Goal: Task Accomplishment & Management: Use online tool/utility

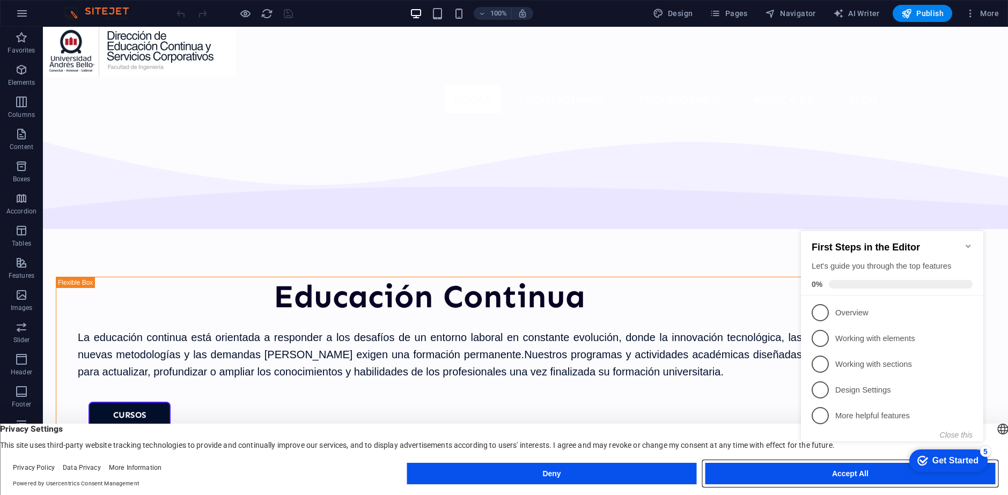
click at [727, 476] on button "Accept All" at bounding box center [850, 473] width 290 height 21
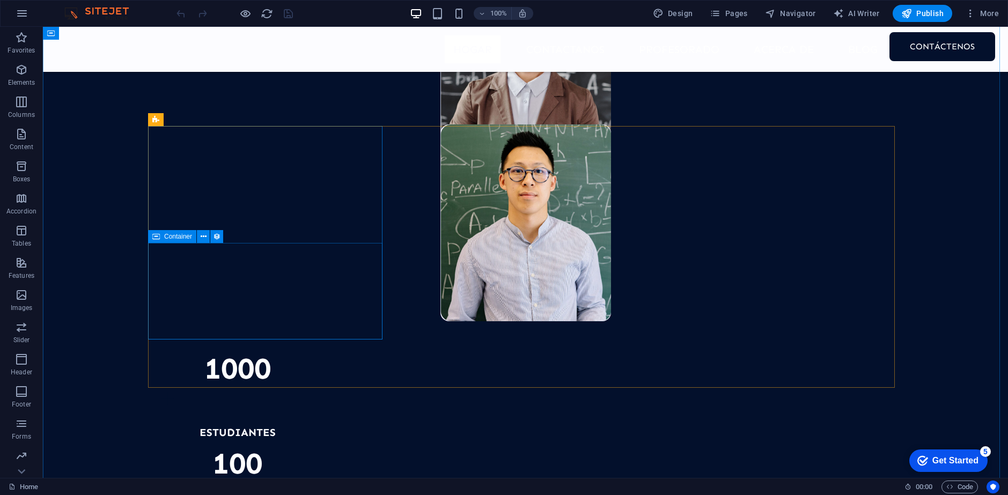
scroll to position [1127, 0]
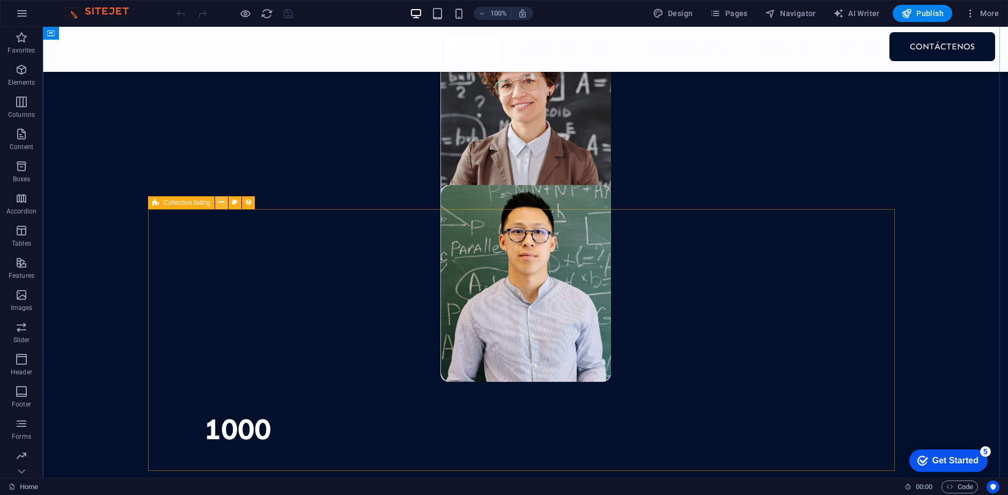
click at [223, 207] on icon at bounding box center [221, 202] width 6 height 11
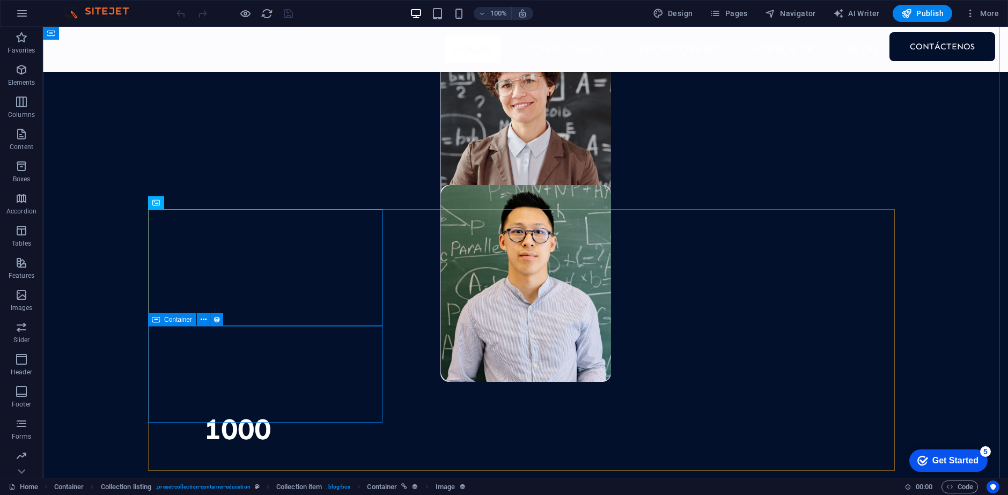
drag, startPoint x: 100, startPoint y: 344, endPoint x: 121, endPoint y: 337, distance: 22.2
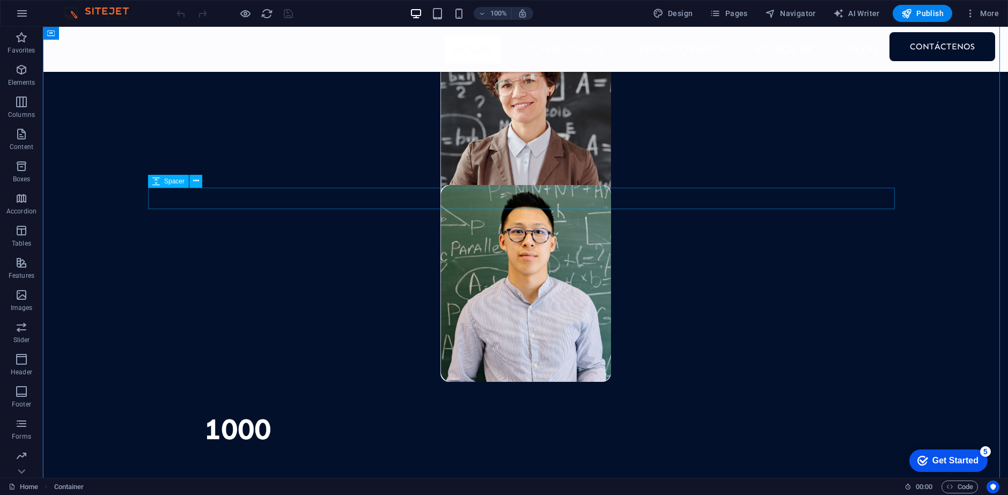
click at [157, 180] on icon at bounding box center [156, 181] width 8 height 13
drag, startPoint x: 157, startPoint y: 181, endPoint x: 161, endPoint y: 178, distance: 5.5
click at [161, 178] on div "Spacer" at bounding box center [156, 181] width 16 height 13
click at [195, 185] on icon at bounding box center [196, 180] width 6 height 11
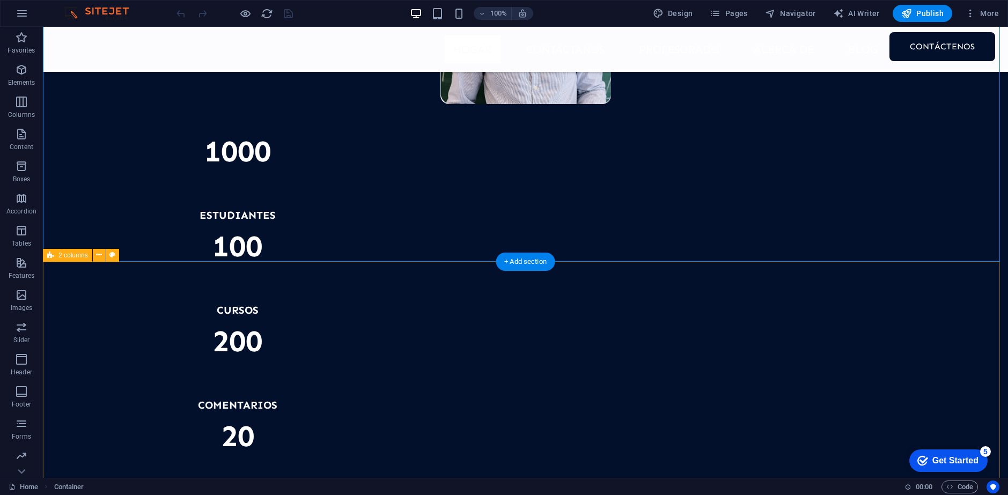
scroll to position [1395, 0]
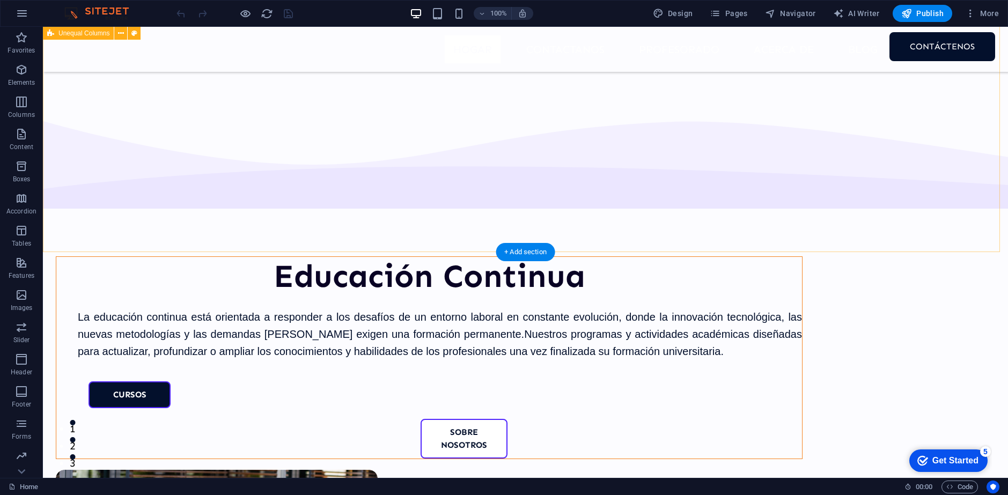
scroll to position [0, 0]
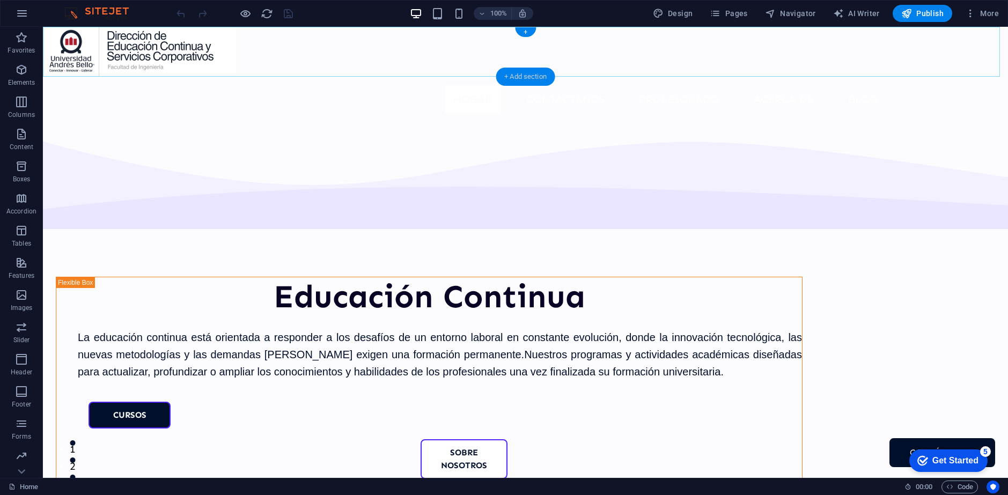
click at [532, 77] on div "+ Add section" at bounding box center [526, 77] width 60 height 18
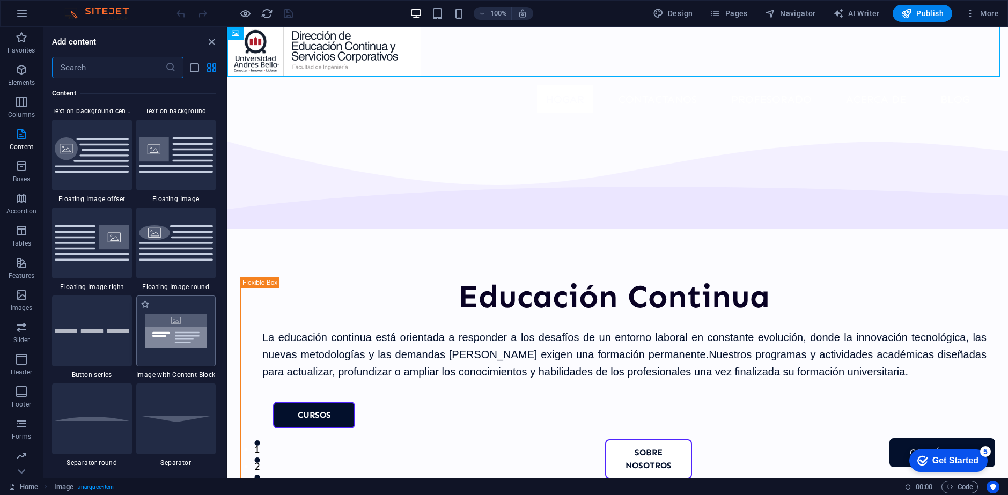
scroll to position [2360, 0]
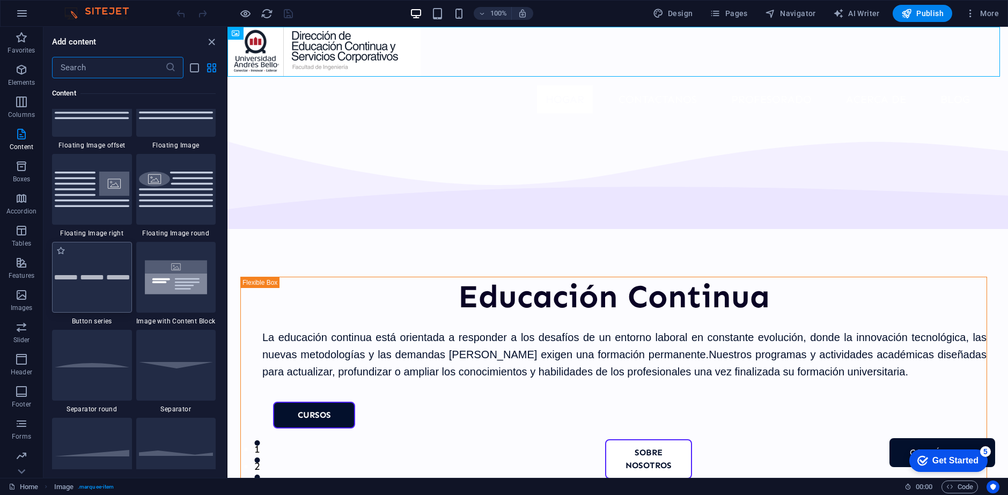
click at [104, 283] on div at bounding box center [92, 277] width 80 height 71
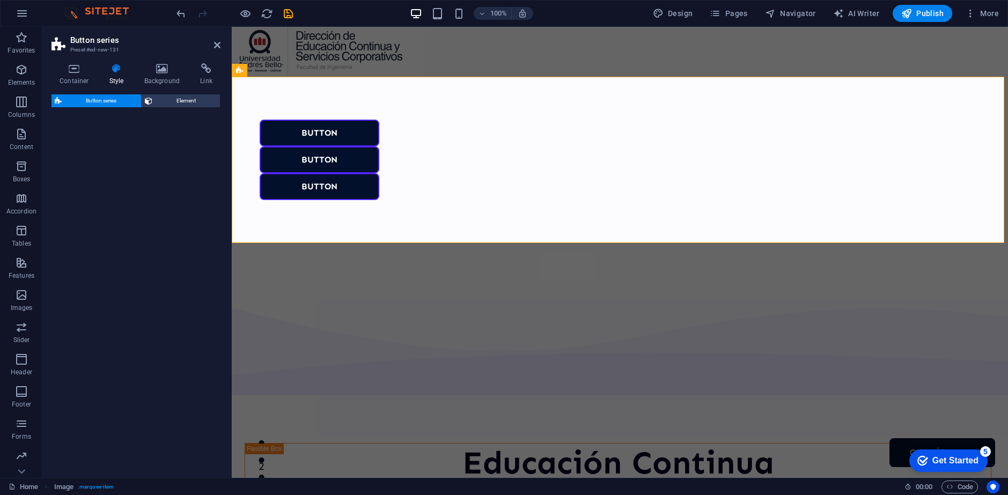
select select "rem"
select select "preset-button-columns-v2-default"
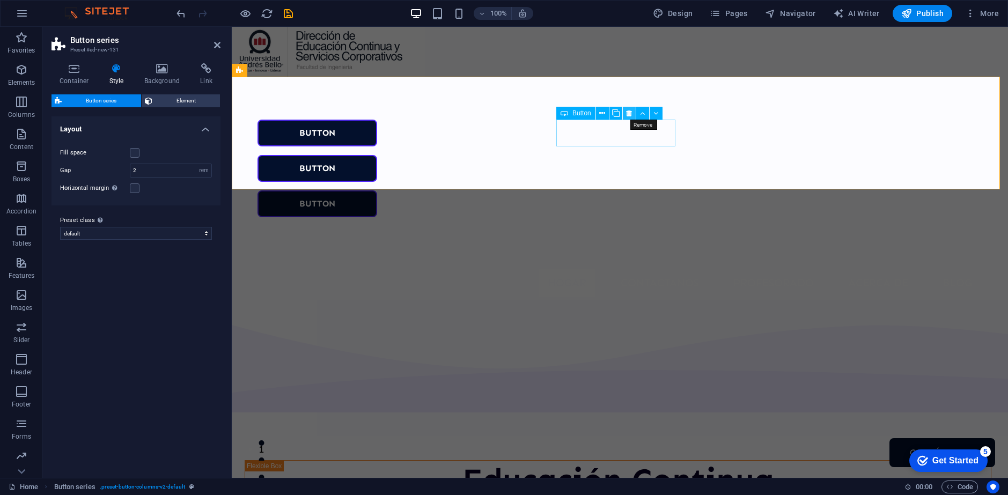
drag, startPoint x: 628, startPoint y: 114, endPoint x: 396, endPoint y: 87, distance: 233.4
click at [628, 114] on icon at bounding box center [629, 113] width 6 height 11
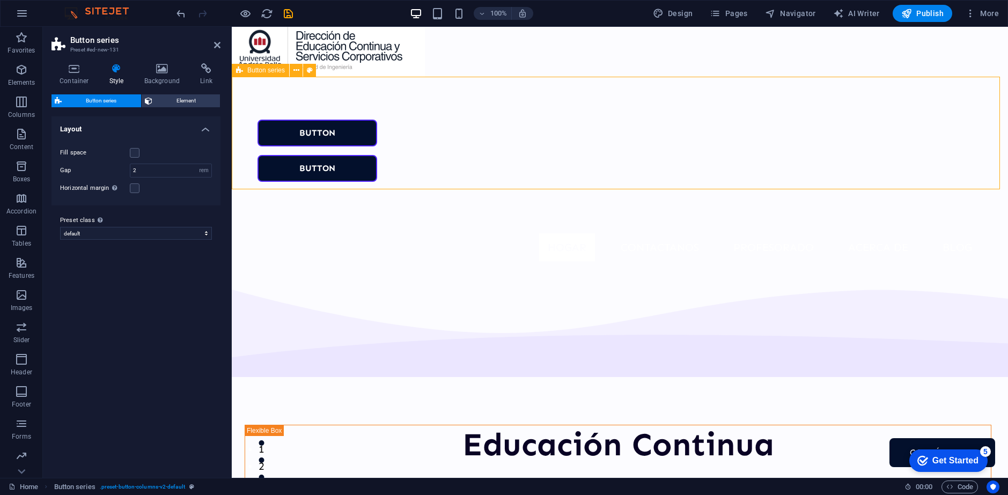
drag, startPoint x: 352, startPoint y: 127, endPoint x: 388, endPoint y: 107, distance: 40.8
click at [388, 107] on div "Button Button" at bounding box center [620, 151] width 776 height 148
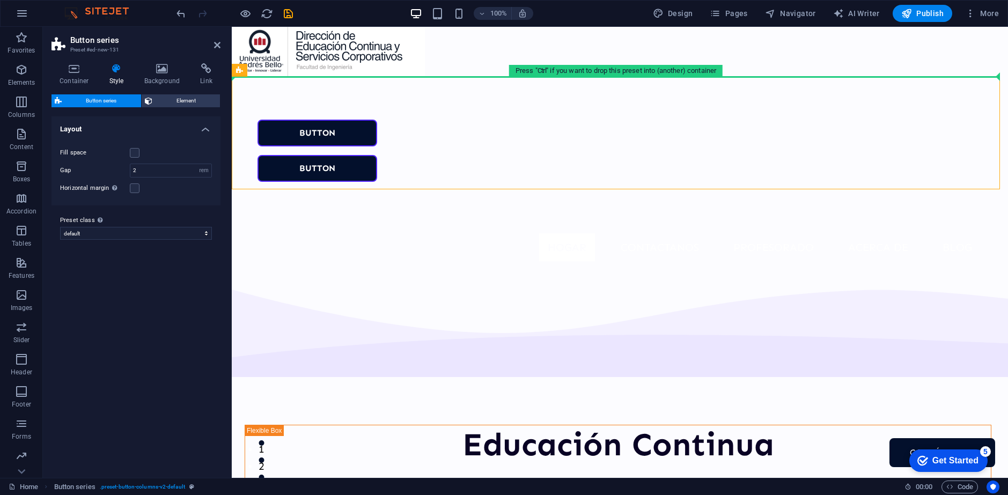
drag, startPoint x: 412, startPoint y: 127, endPoint x: 550, endPoint y: 52, distance: 156.7
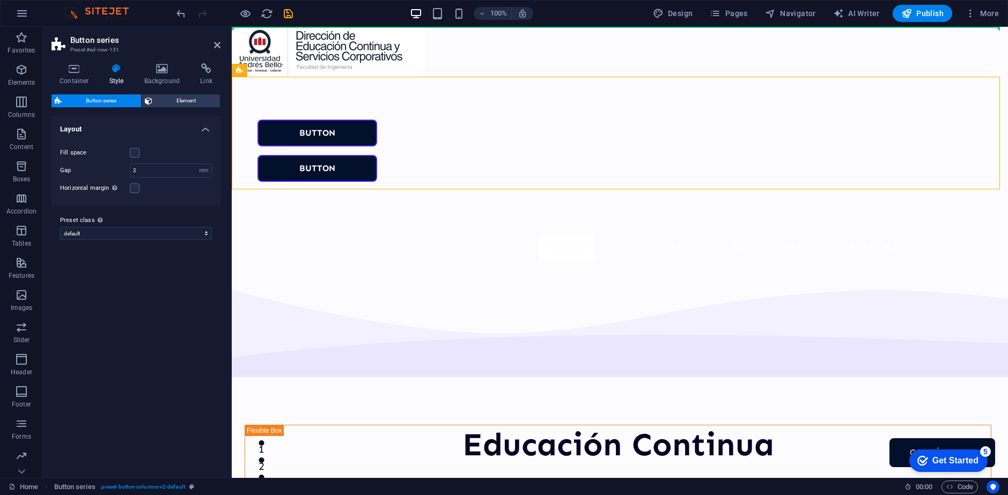
drag, startPoint x: 486, startPoint y: 119, endPoint x: 606, endPoint y: 49, distance: 138.9
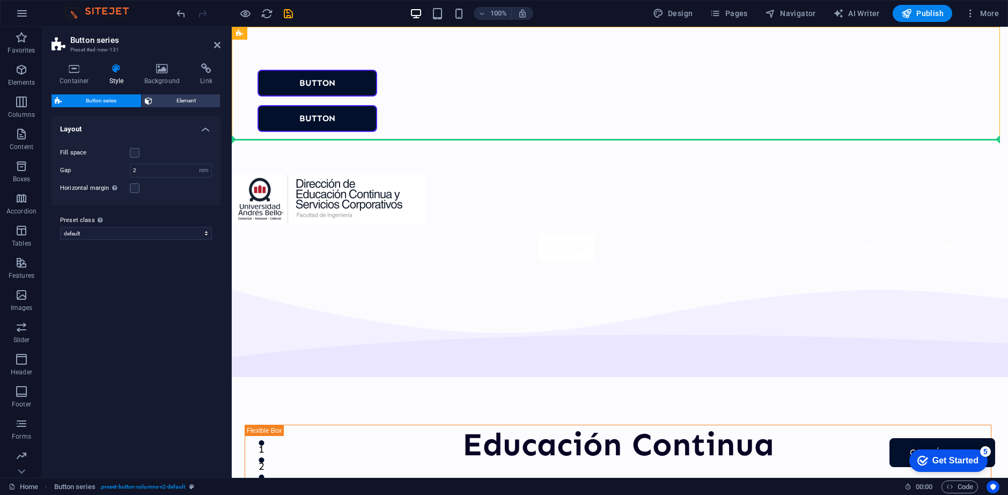
drag, startPoint x: 457, startPoint y: 102, endPoint x: 464, endPoint y: 164, distance: 61.5
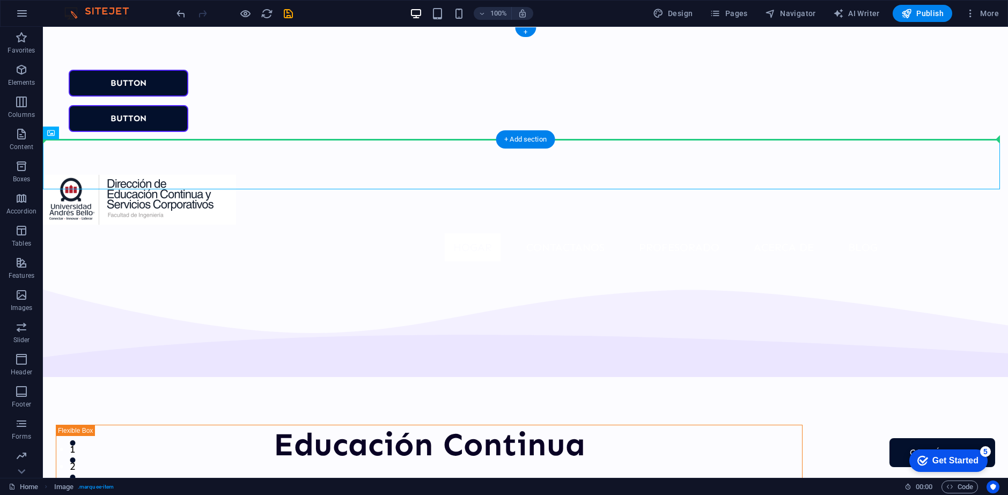
drag, startPoint x: 279, startPoint y: 168, endPoint x: 469, endPoint y: 100, distance: 201.6
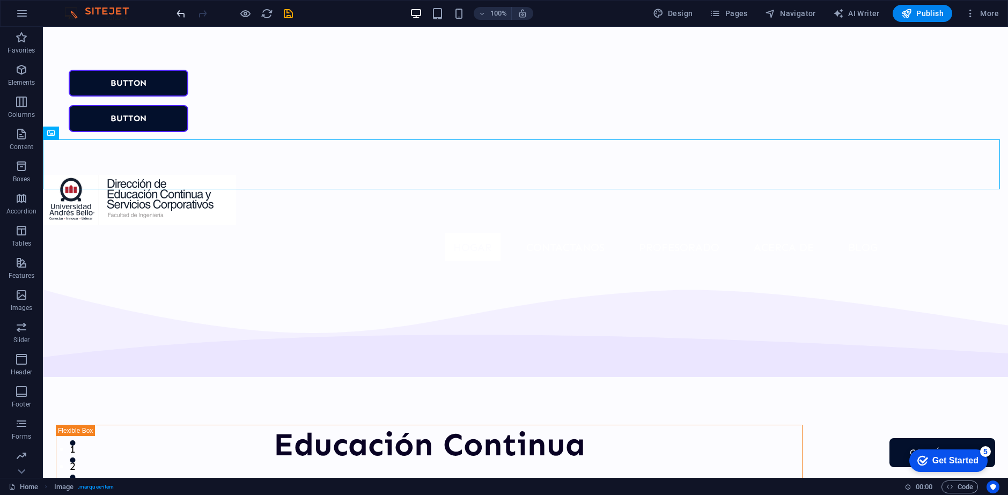
click at [180, 13] on icon "undo" at bounding box center [181, 14] width 12 height 12
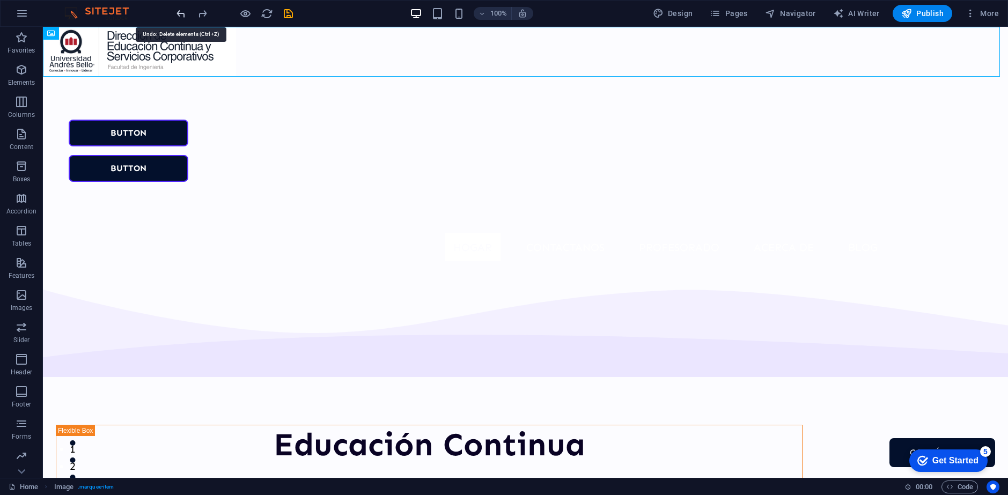
click at [180, 13] on icon "undo" at bounding box center [181, 14] width 12 height 12
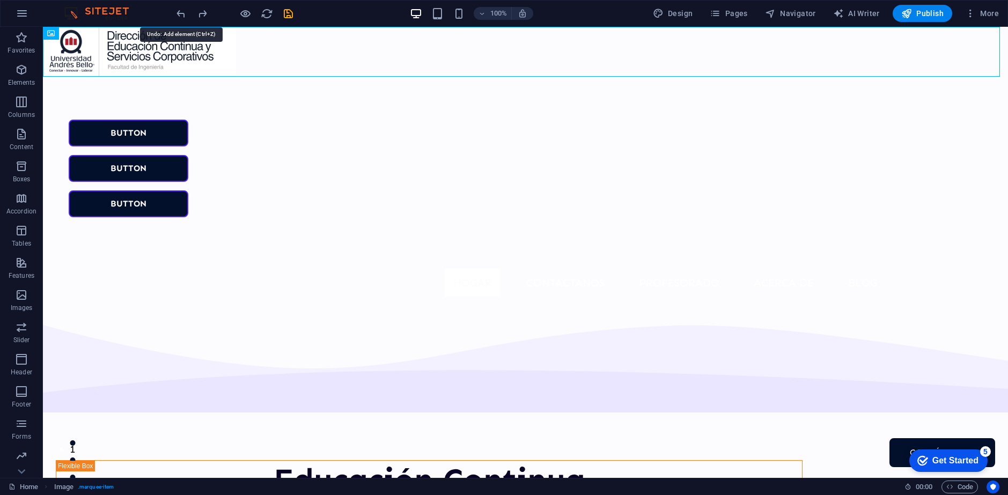
click at [183, 15] on icon "undo" at bounding box center [181, 14] width 12 height 12
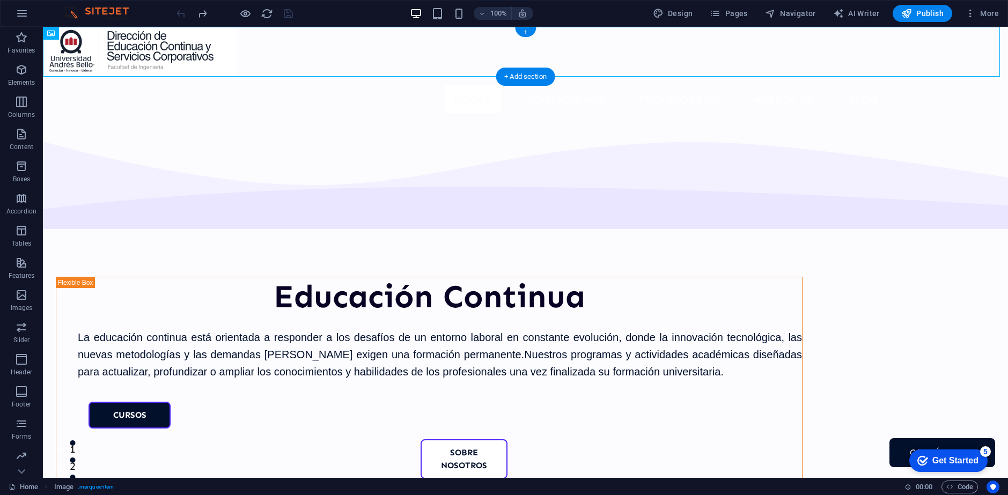
click at [529, 30] on div "+" at bounding box center [525, 32] width 21 height 10
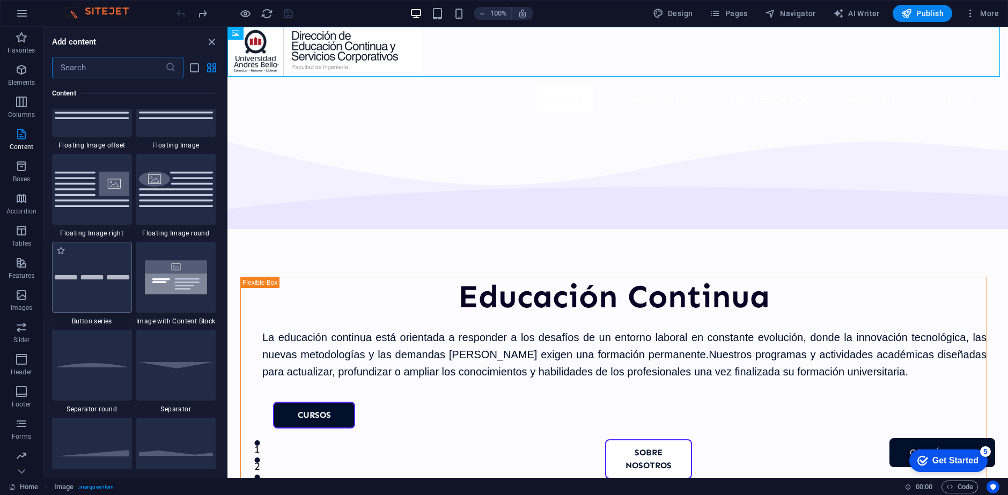
click at [103, 282] on div at bounding box center [92, 277] width 80 height 71
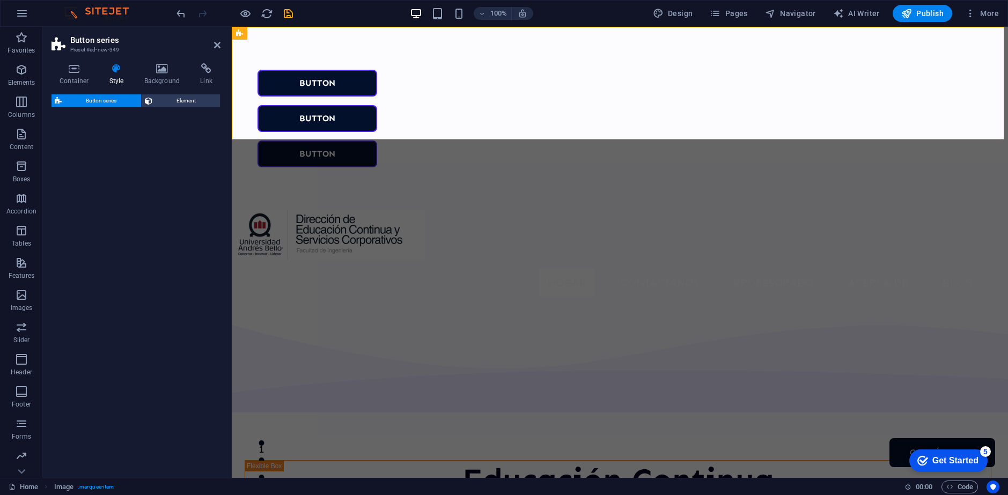
select select "rem"
select select "preset-button-columns-v2-default"
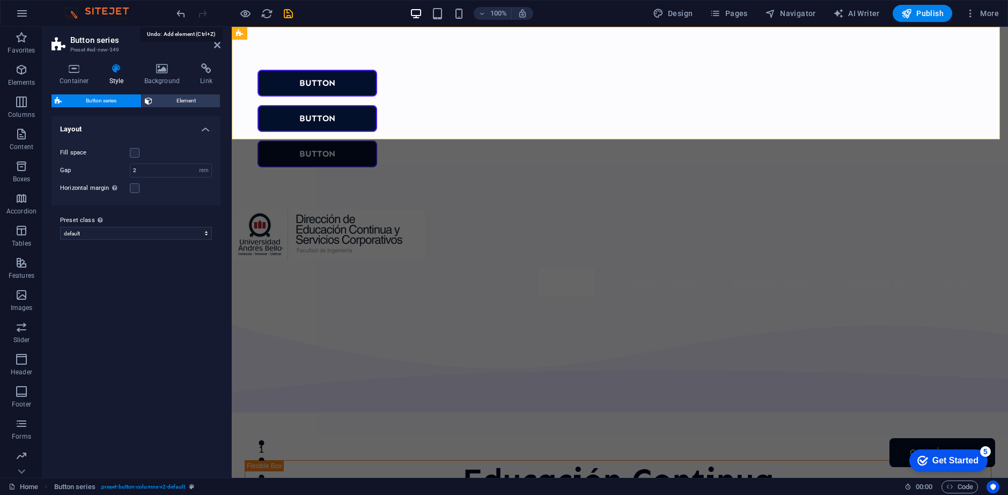
click at [183, 18] on icon "undo" at bounding box center [181, 14] width 12 height 12
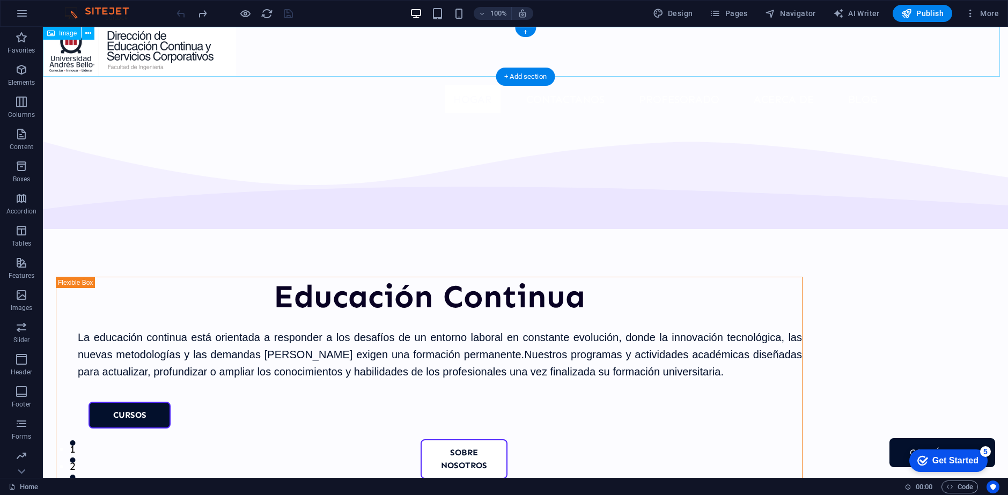
click at [334, 57] on figure at bounding box center [525, 52] width 965 height 50
click at [91, 34] on icon at bounding box center [88, 33] width 6 height 11
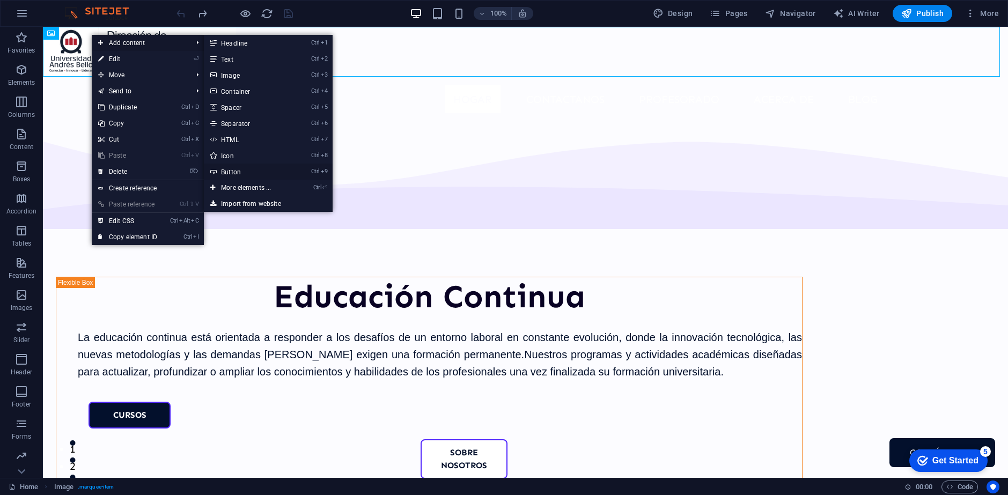
click at [266, 171] on link "Ctrl 9 Button" at bounding box center [248, 172] width 89 height 16
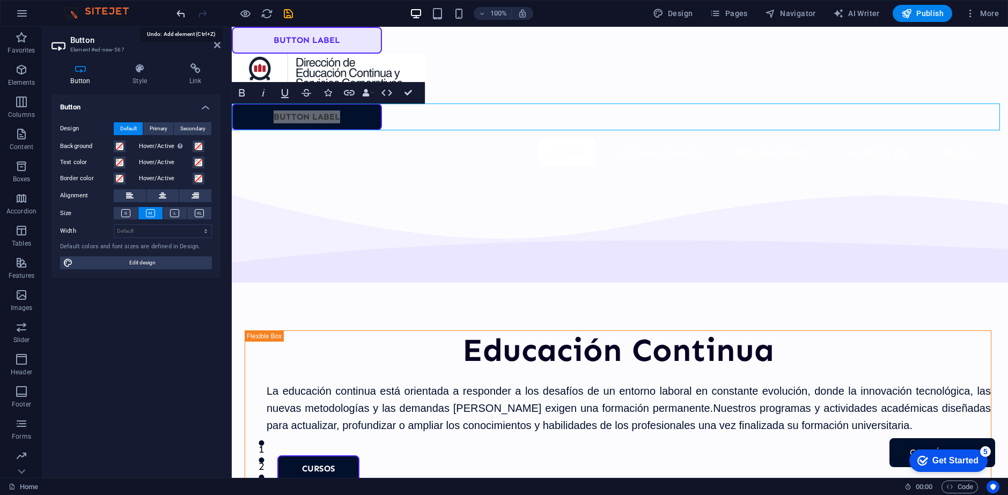
click at [181, 13] on icon "undo" at bounding box center [181, 14] width 12 height 12
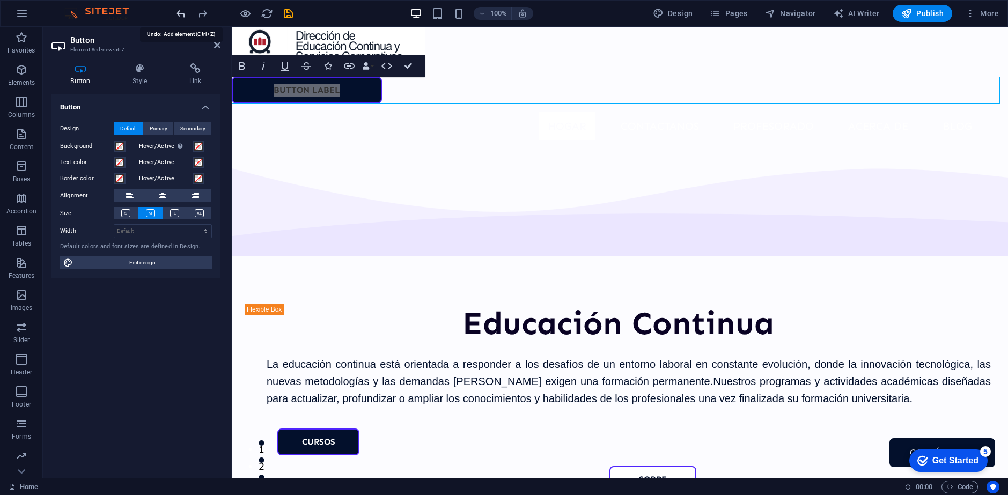
click at [180, 14] on icon "undo" at bounding box center [181, 14] width 12 height 12
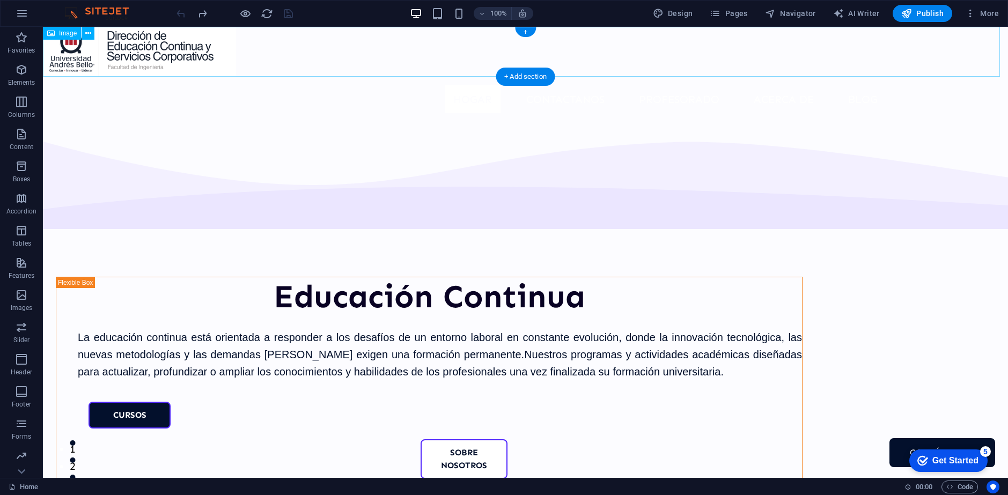
click at [715, 53] on figure at bounding box center [525, 52] width 965 height 50
click at [87, 34] on icon at bounding box center [88, 33] width 6 height 11
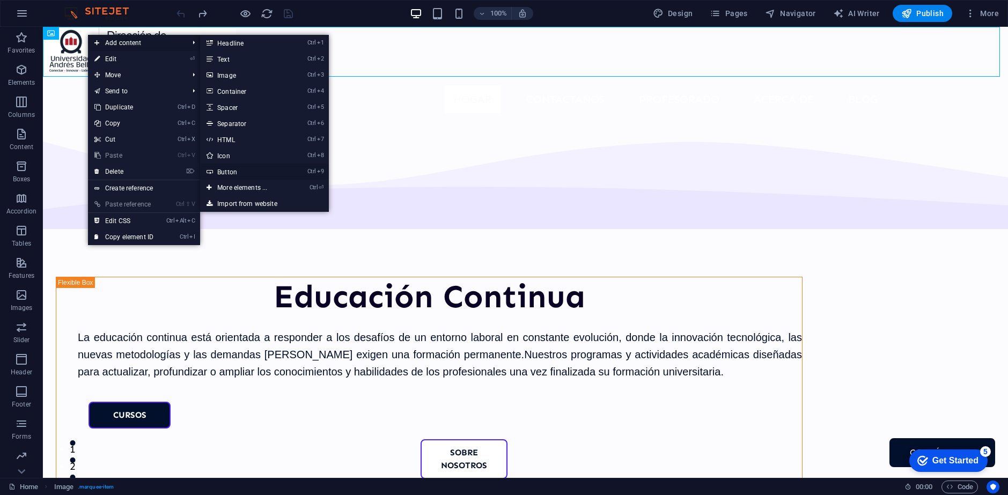
click at [289, 170] on link "Ctrl 9 Button" at bounding box center [244, 172] width 89 height 16
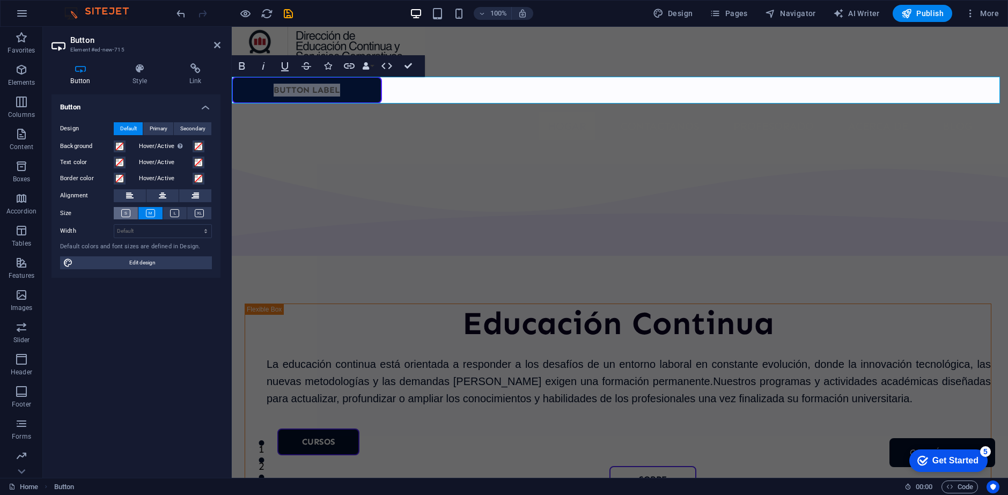
click at [128, 212] on icon at bounding box center [125, 213] width 9 height 8
click at [150, 77] on h4 "Style" at bounding box center [142, 74] width 57 height 23
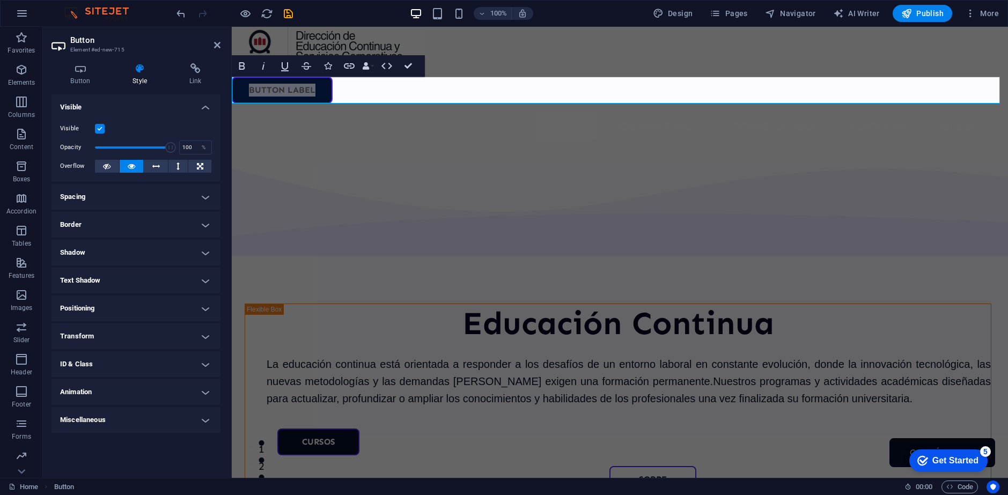
click at [178, 197] on h4 "Spacing" at bounding box center [136, 197] width 169 height 26
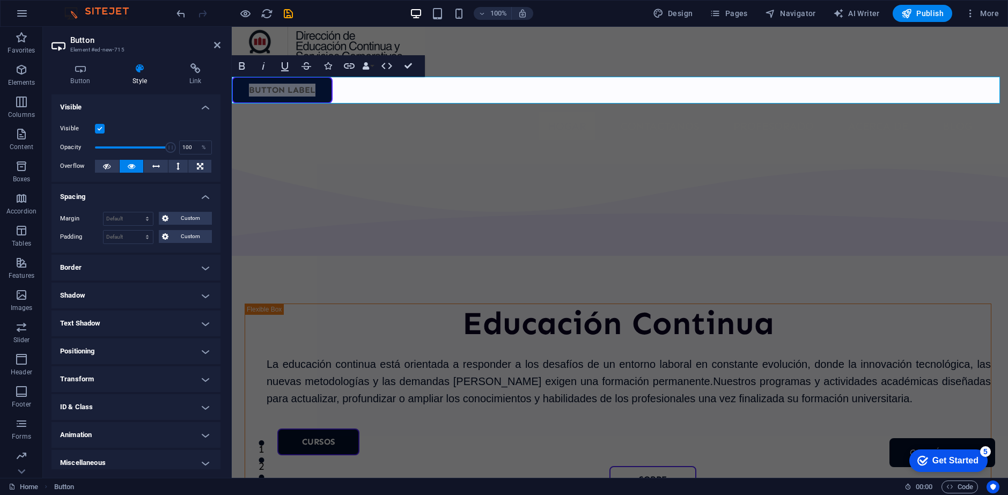
click at [179, 197] on h4 "Spacing" at bounding box center [136, 193] width 169 height 19
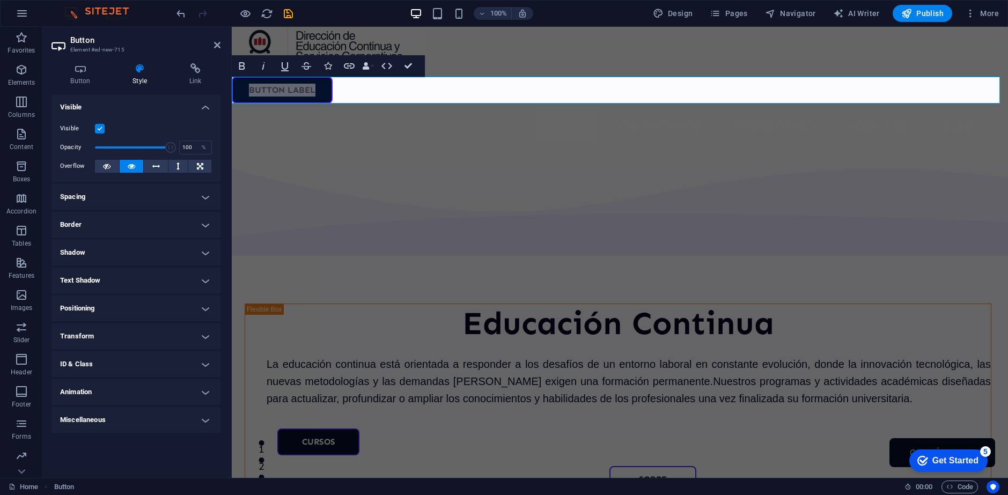
click at [173, 311] on h4 "Positioning" at bounding box center [136, 309] width 169 height 26
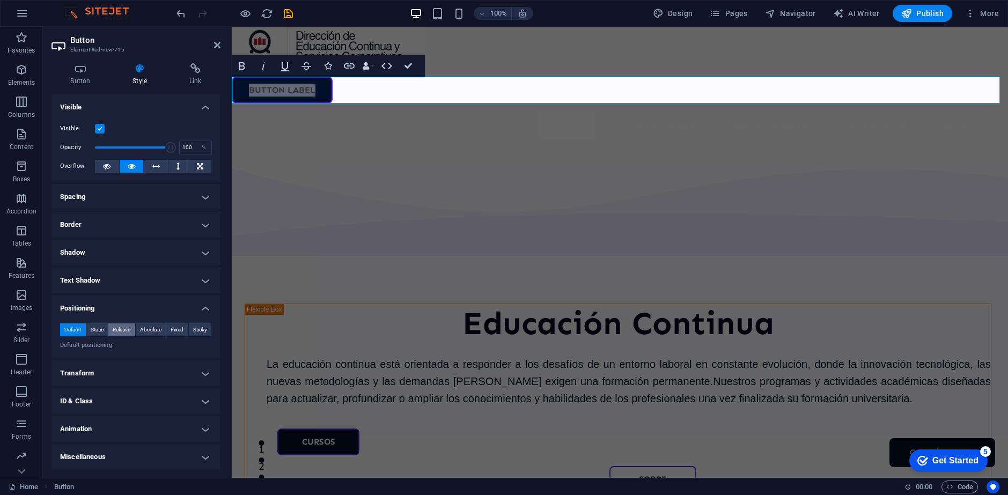
click at [114, 332] on span "Relative" at bounding box center [122, 329] width 18 height 13
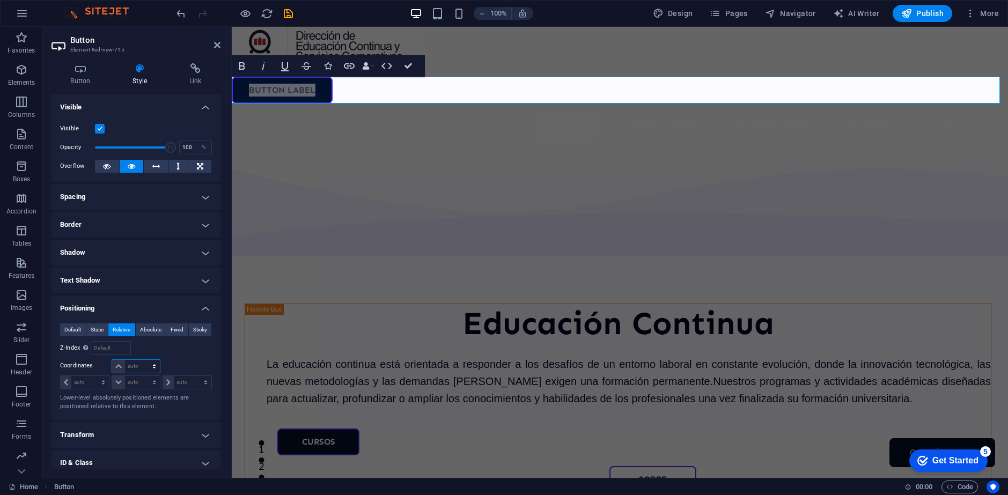
drag, startPoint x: 154, startPoint y: 362, endPoint x: 135, endPoint y: 365, distance: 19.0
click at [135, 365] on select "auto px rem % em" at bounding box center [135, 366] width 47 height 13
click at [165, 360] on div at bounding box center [186, 366] width 50 height 15
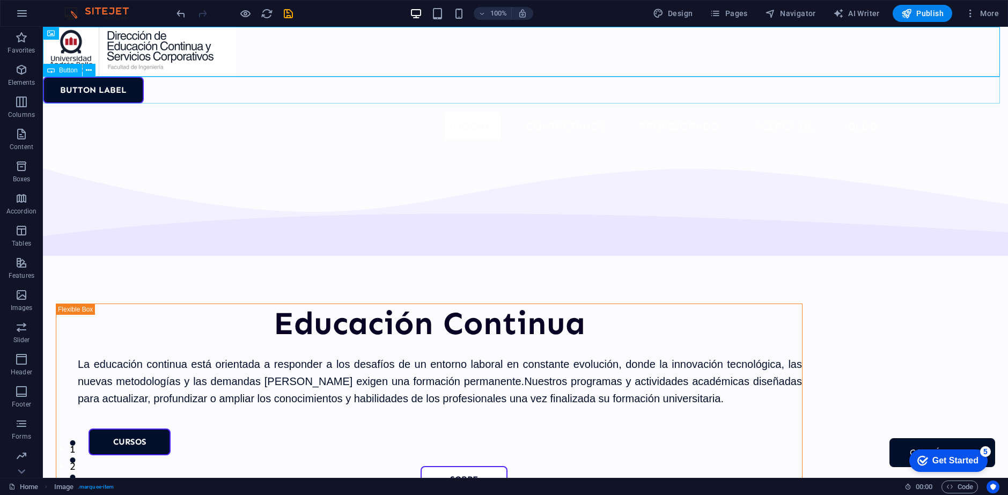
click at [62, 70] on span "Button" at bounding box center [68, 70] width 19 height 6
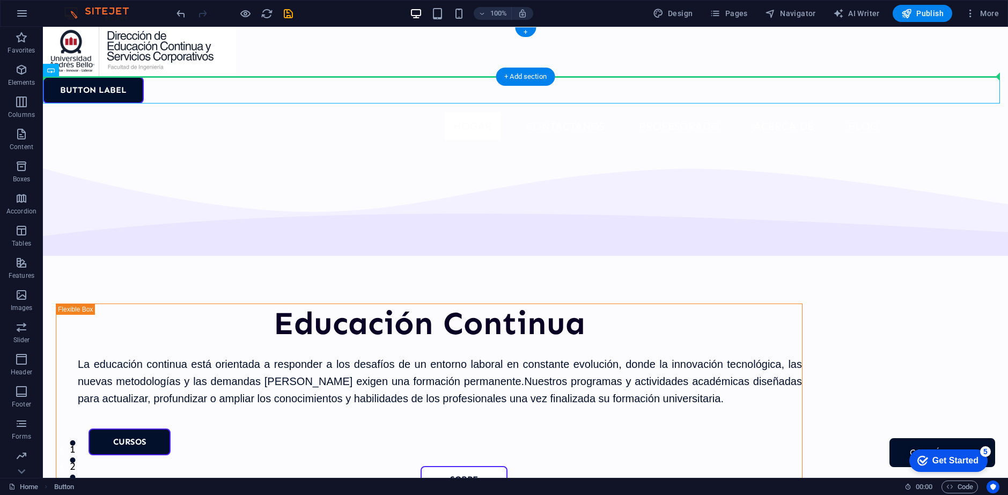
drag, startPoint x: 116, startPoint y: 98, endPoint x: 379, endPoint y: 60, distance: 266.1
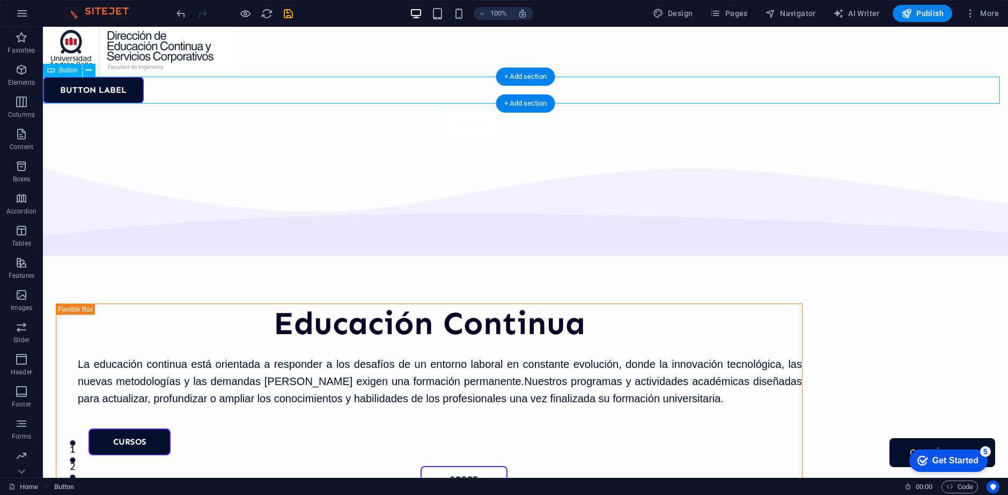
drag, startPoint x: 117, startPoint y: 86, endPoint x: 106, endPoint y: 87, distance: 11.3
click at [116, 86] on div "Button label" at bounding box center [525, 90] width 965 height 27
click at [87, 72] on icon at bounding box center [89, 70] width 6 height 11
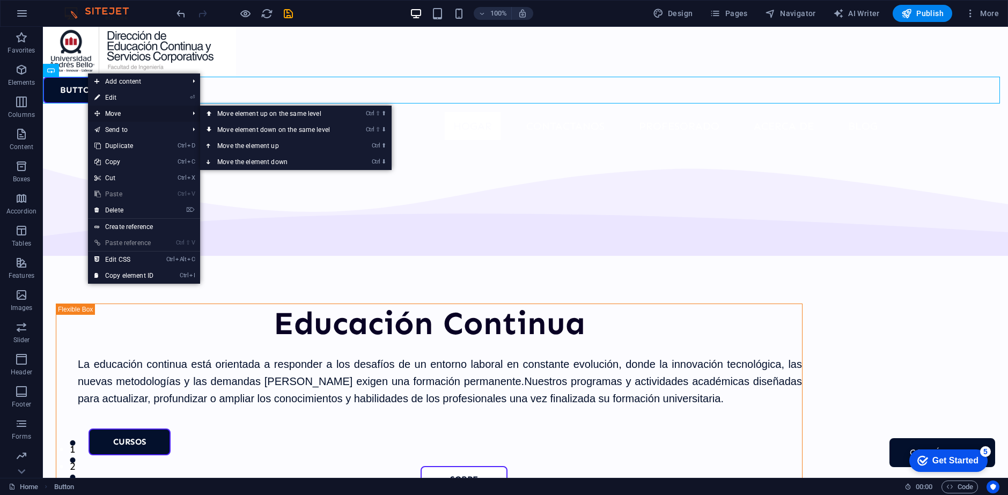
click at [142, 106] on span "Move" at bounding box center [136, 114] width 96 height 16
click at [262, 117] on link "Ctrl ⇧ ⬆ Move element up on the same level" at bounding box center [275, 114] width 151 height 16
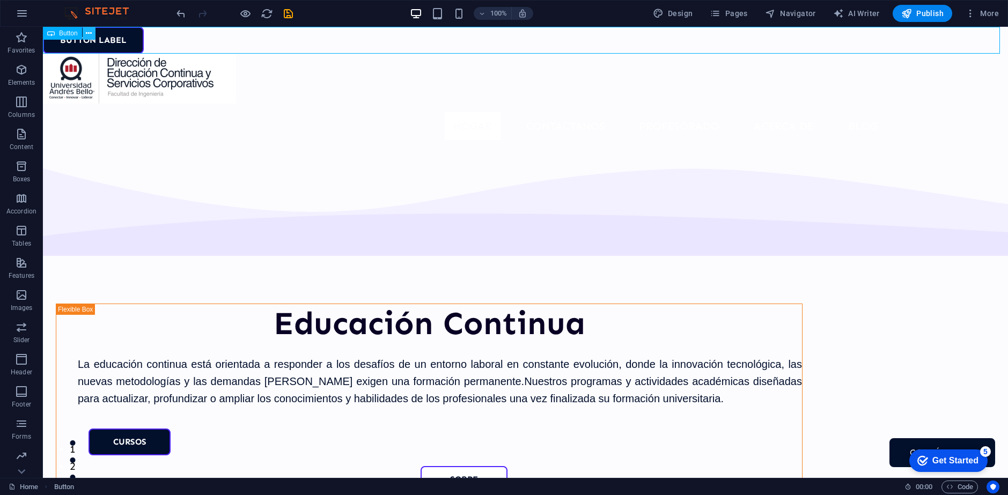
click at [85, 29] on button at bounding box center [89, 33] width 13 height 13
click at [90, 35] on icon at bounding box center [89, 33] width 6 height 11
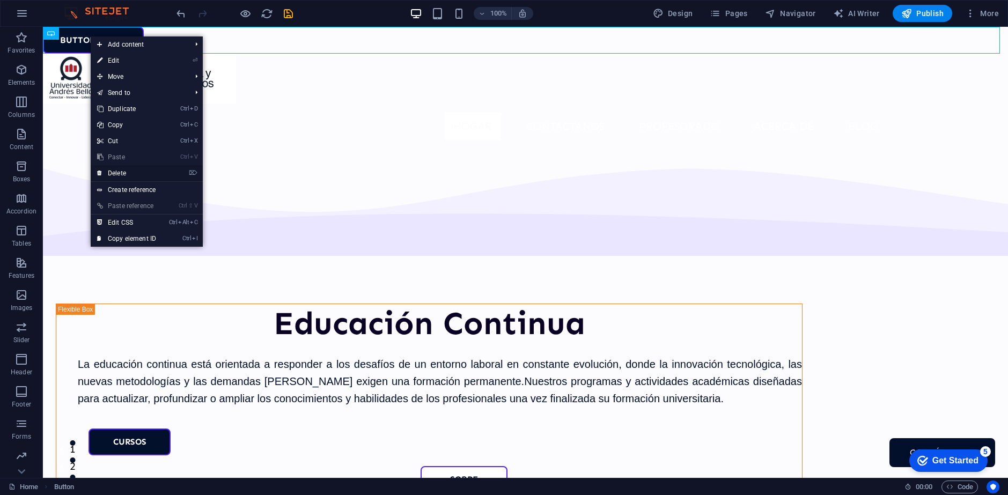
click at [138, 172] on link "⌦ Delete" at bounding box center [127, 173] width 72 height 16
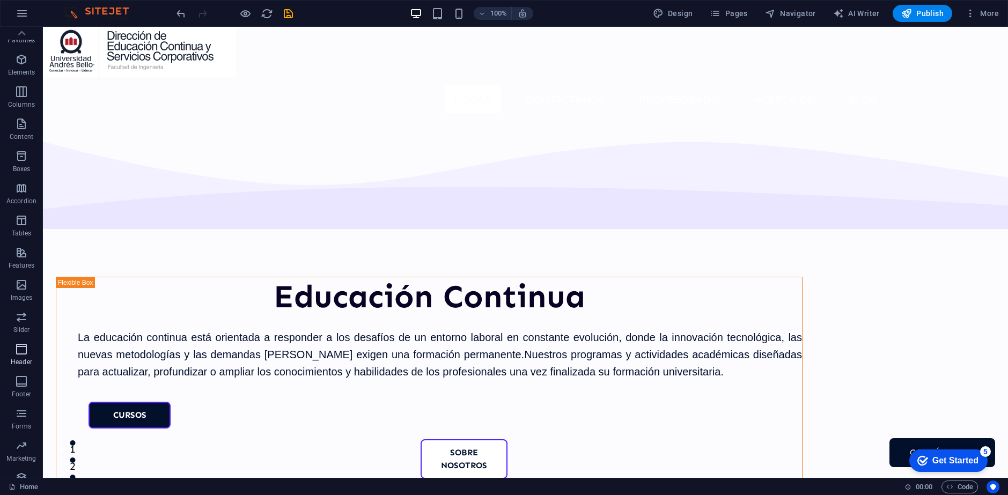
scroll to position [0, 0]
click at [18, 172] on icon "button" at bounding box center [21, 166] width 13 height 13
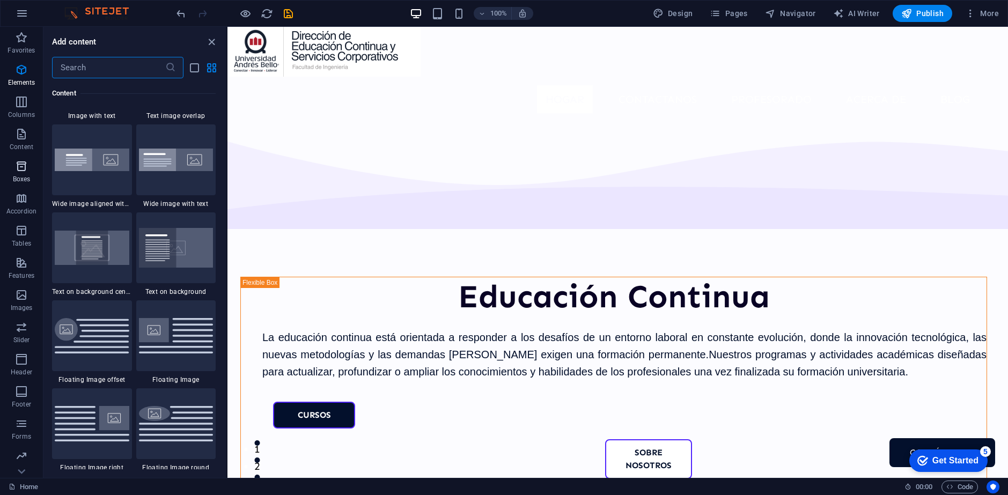
scroll to position [2959, 0]
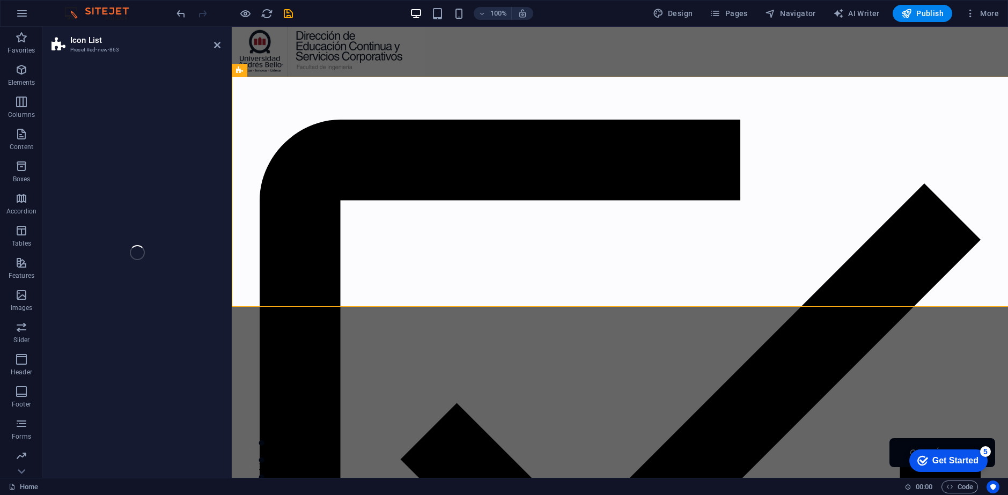
select select "rem"
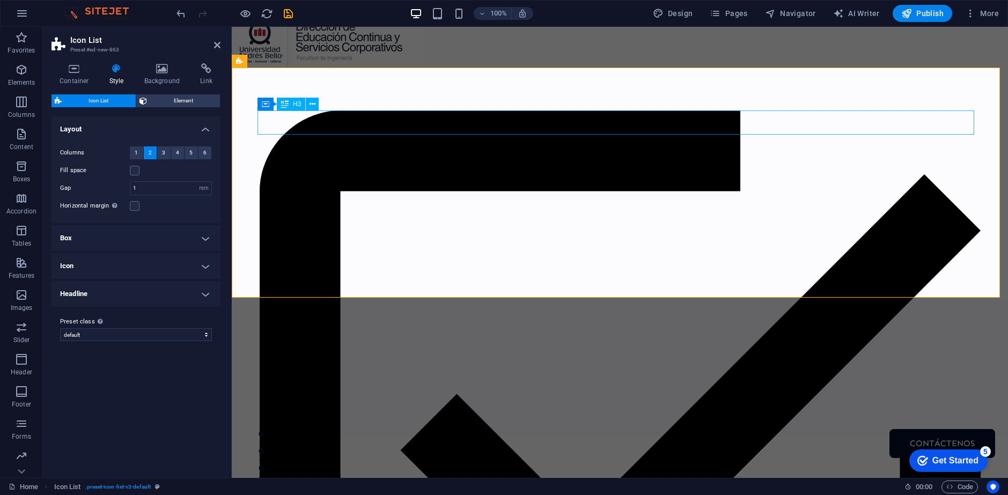
scroll to position [0, 0]
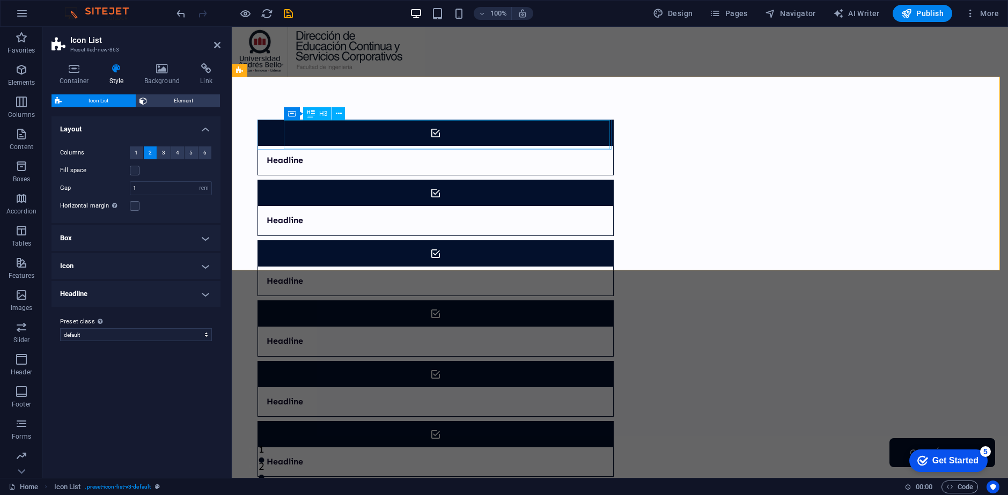
click at [299, 146] on div "Headline" at bounding box center [422, 160] width 328 height 29
click at [337, 113] on icon at bounding box center [339, 113] width 6 height 11
click at [276, 111] on span "Container" at bounding box center [288, 113] width 28 height 6
click at [341, 115] on icon at bounding box center [339, 113] width 5 height 11
click at [323, 113] on span "H3" at bounding box center [323, 114] width 8 height 6
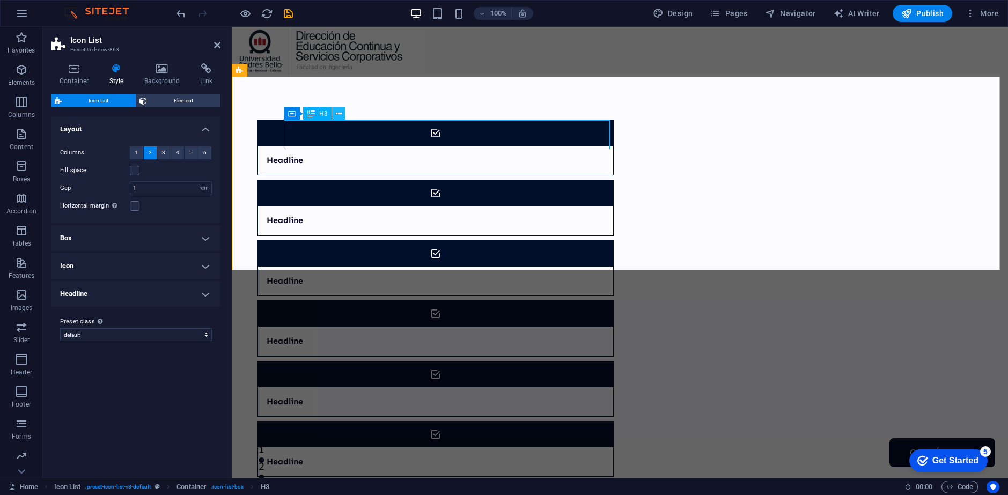
click at [338, 111] on icon at bounding box center [339, 113] width 6 height 11
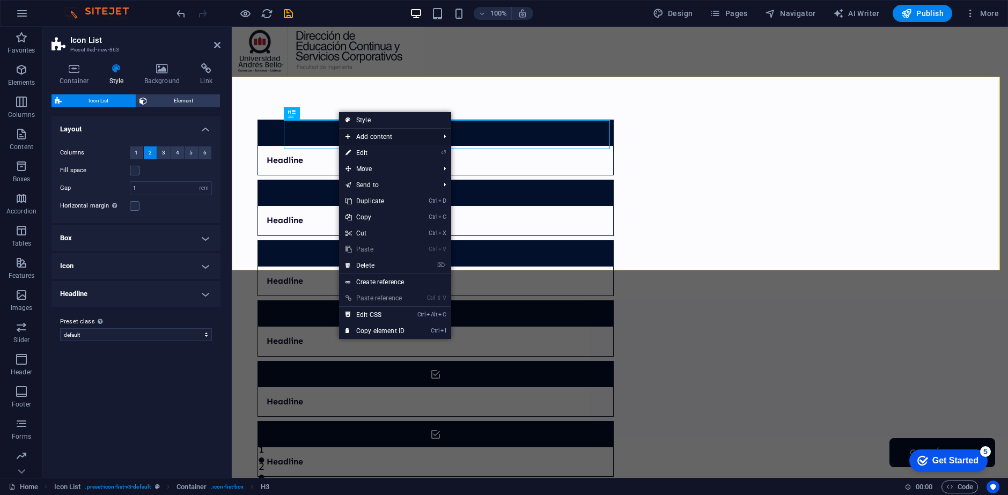
drag, startPoint x: 429, startPoint y: 152, endPoint x: 402, endPoint y: 137, distance: 30.5
click at [402, 137] on span "Add content" at bounding box center [387, 137] width 96 height 16
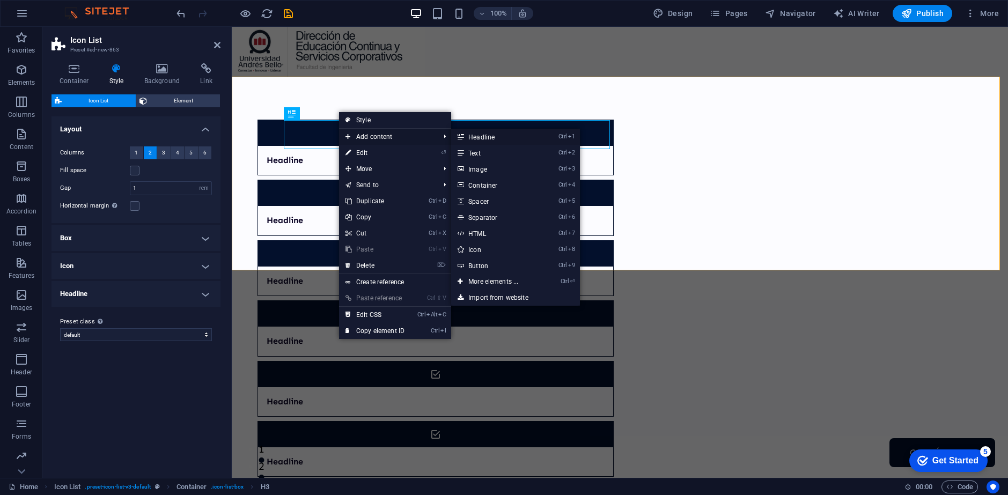
click at [517, 137] on link "Ctrl 1 Headline" at bounding box center [495, 137] width 89 height 16
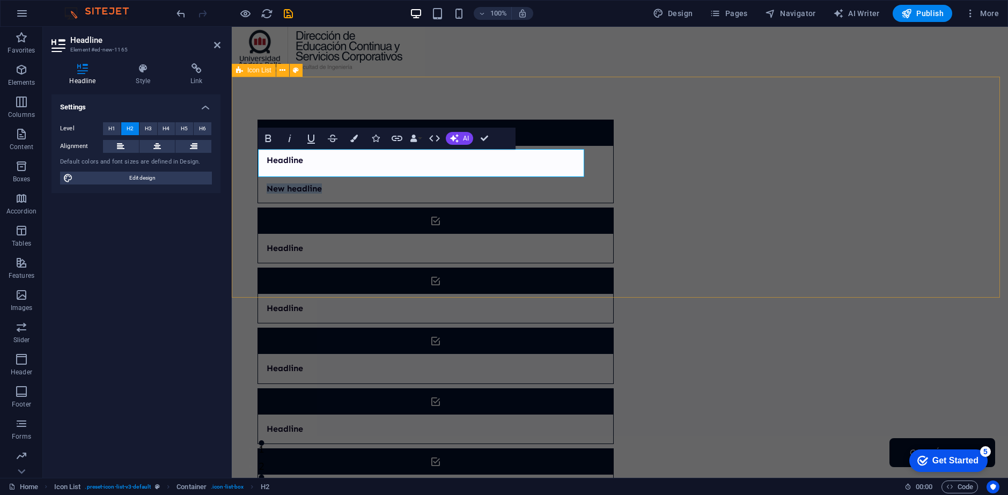
click at [546, 103] on div "Headline New headline Headline Headline Headline Headline Headline" at bounding box center [620, 312] width 776 height 471
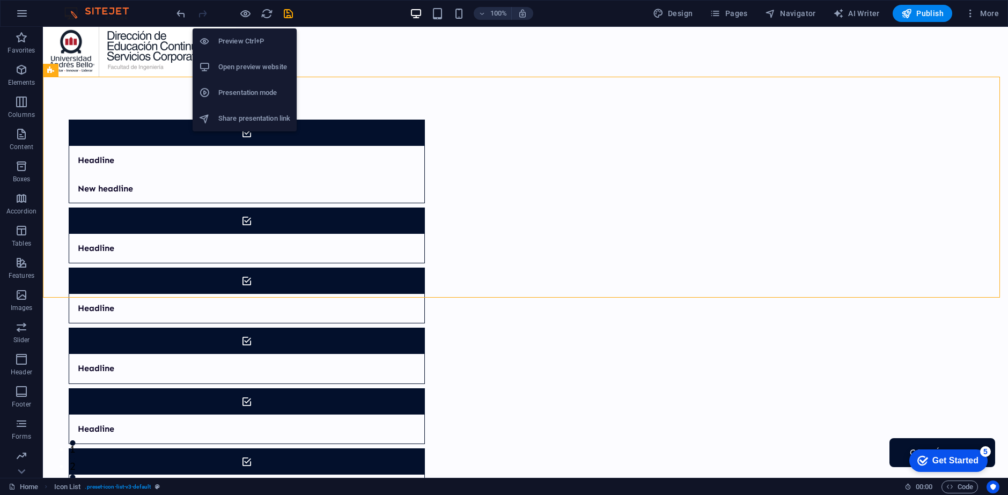
click at [243, 64] on h6 "Open preview website" at bounding box center [254, 67] width 72 height 13
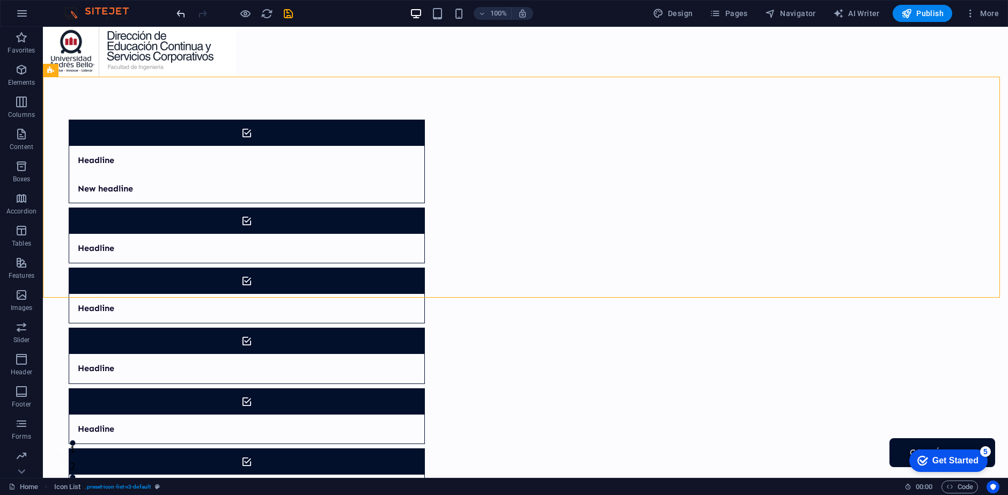
click at [176, 11] on icon "undo" at bounding box center [181, 14] width 12 height 12
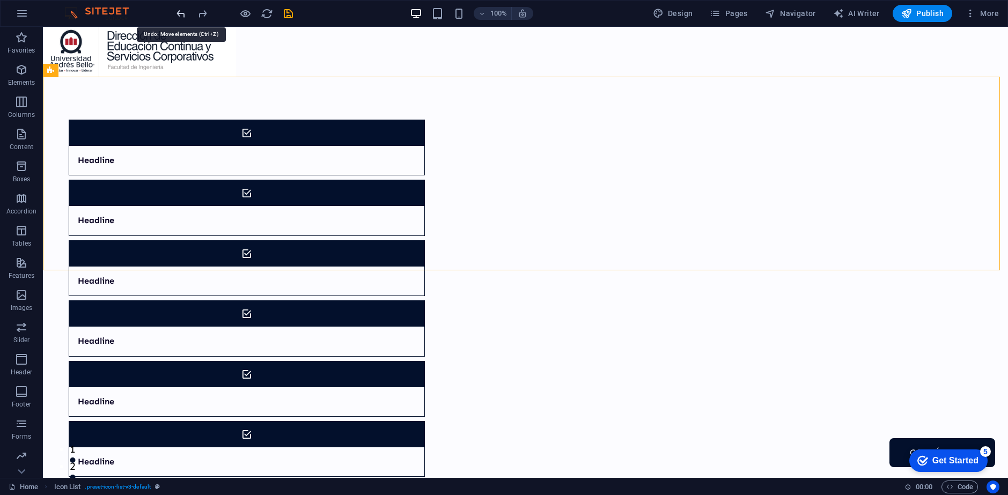
click at [178, 13] on icon "undo" at bounding box center [181, 14] width 12 height 12
click at [180, 12] on icon "undo" at bounding box center [181, 14] width 12 height 12
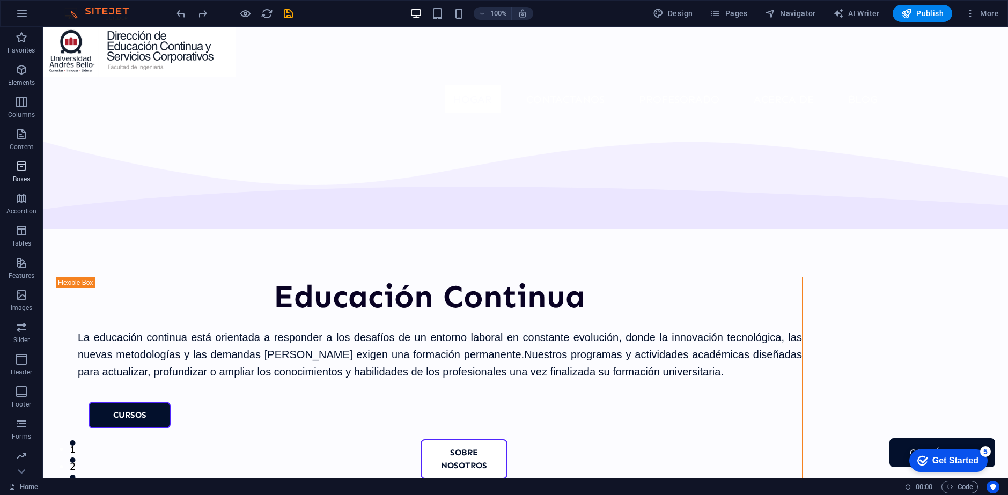
drag, startPoint x: 24, startPoint y: 165, endPoint x: 15, endPoint y: 170, distance: 10.1
click at [26, 162] on icon "button" at bounding box center [21, 166] width 13 height 13
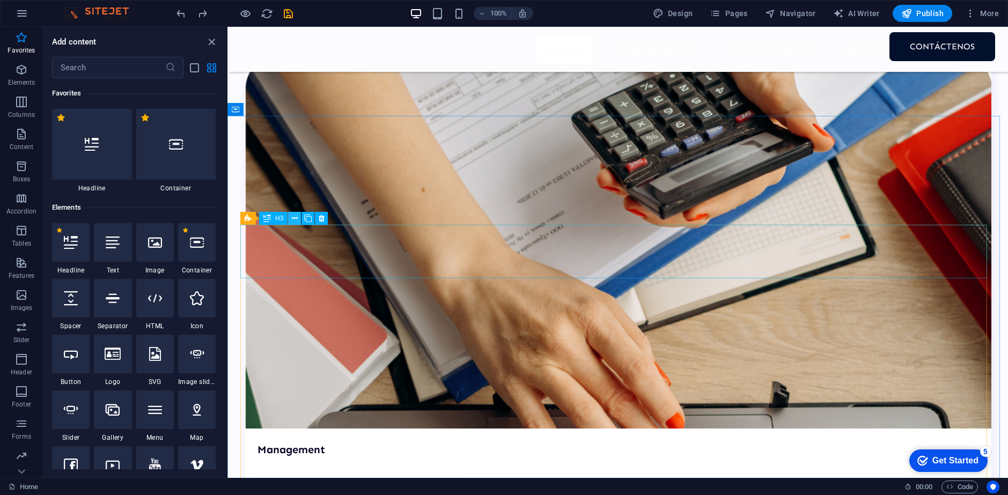
click at [296, 219] on icon at bounding box center [295, 218] width 6 height 11
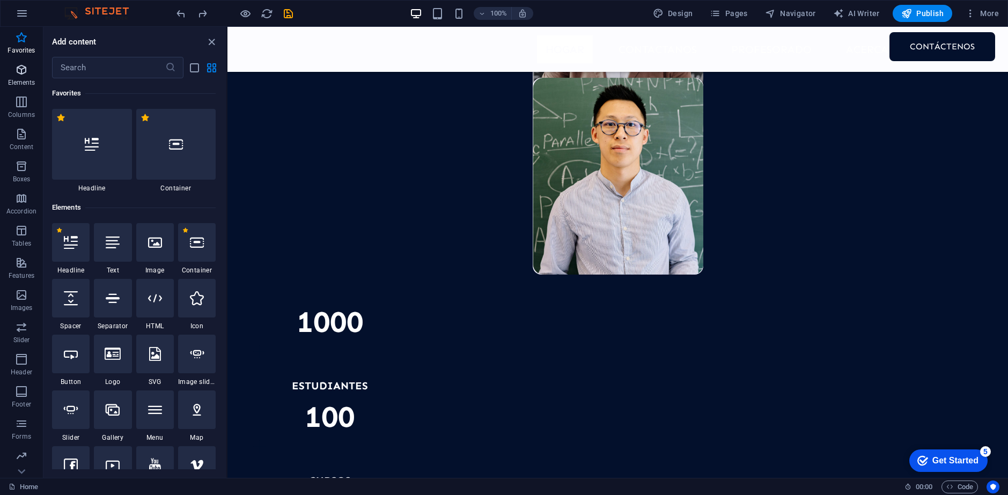
click at [26, 78] on p "Elements" at bounding box center [21, 82] width 27 height 9
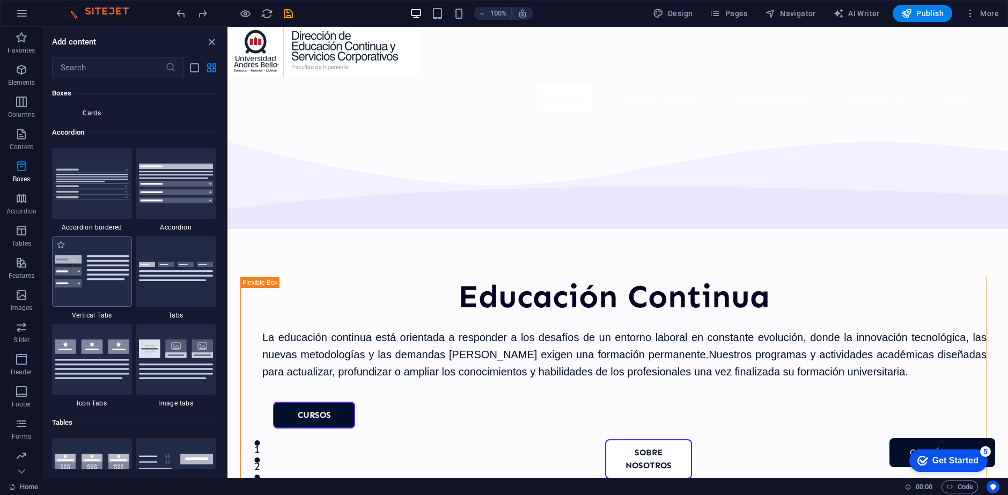
scroll to position [3387, 0]
